Goal: Find contact information: Find contact information

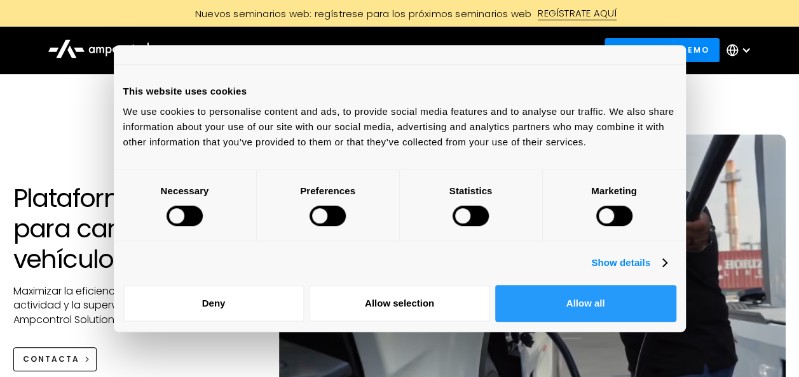
click at [630, 309] on button "Allow all" at bounding box center [585, 303] width 181 height 37
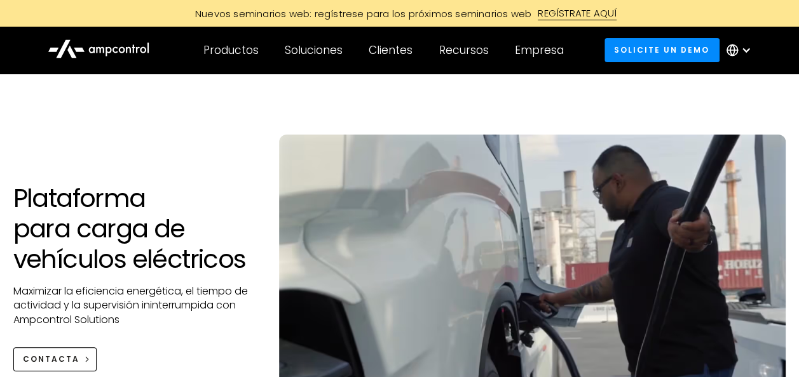
click at [136, 159] on div "Plataforma para carga de vehículos eléctricos Maximizar la eficiencia energétic…" at bounding box center [400, 290] width 798 height 310
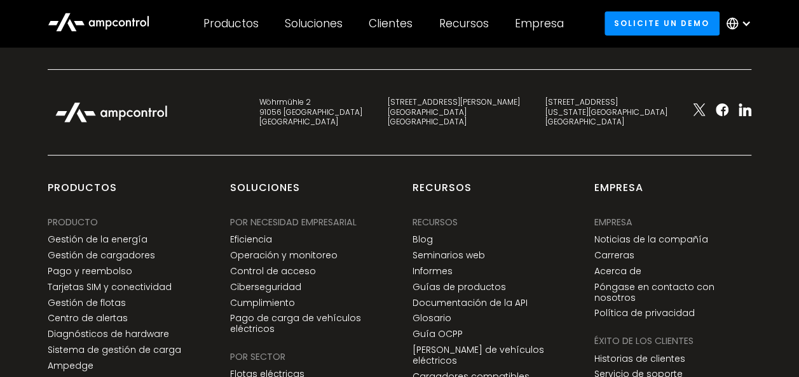
scroll to position [4881, 0]
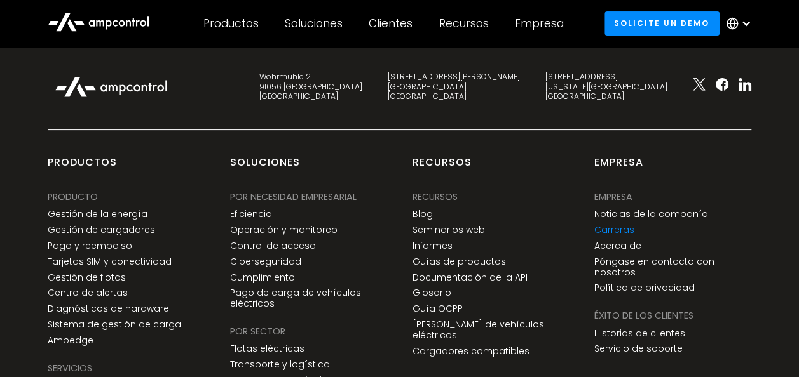
click at [610, 225] on link "Carreras" at bounding box center [614, 230] width 40 height 11
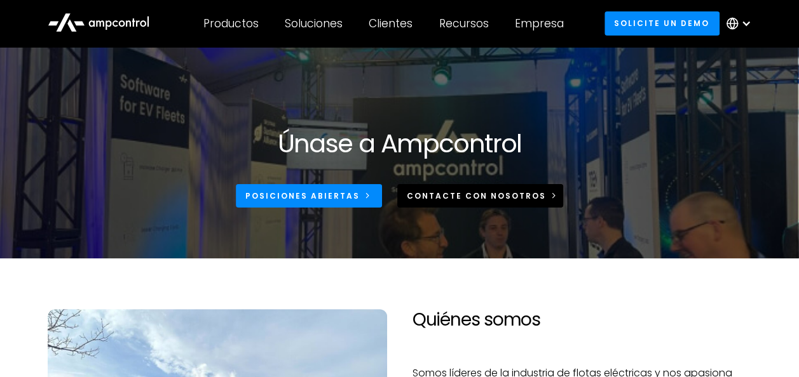
click at [488, 188] on link "CONTACTe CON NOSOTROS" at bounding box center [480, 196] width 166 height 24
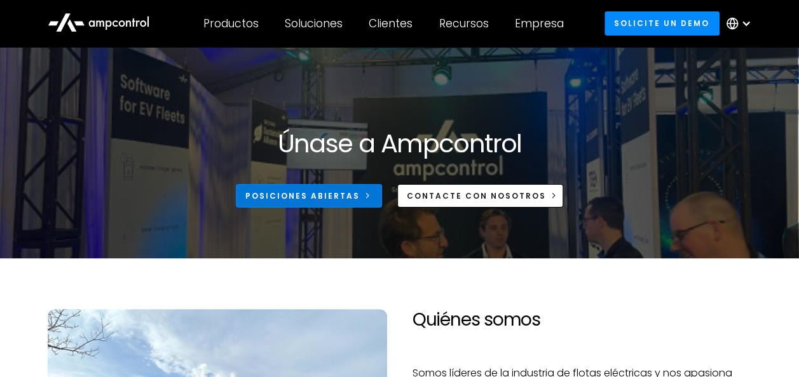
click at [356, 199] on div "Posiciones abiertas" at bounding box center [302, 196] width 114 height 11
click at [358, 197] on div "Posiciones abiertas" at bounding box center [302, 196] width 114 height 11
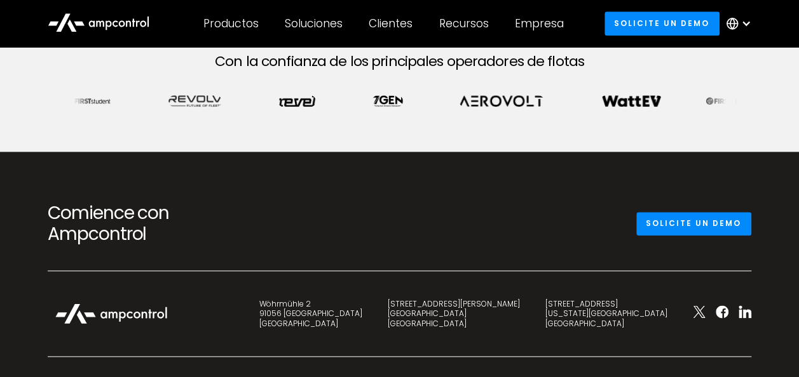
scroll to position [661, 0]
